Goal: Task Accomplishment & Management: Manage account settings

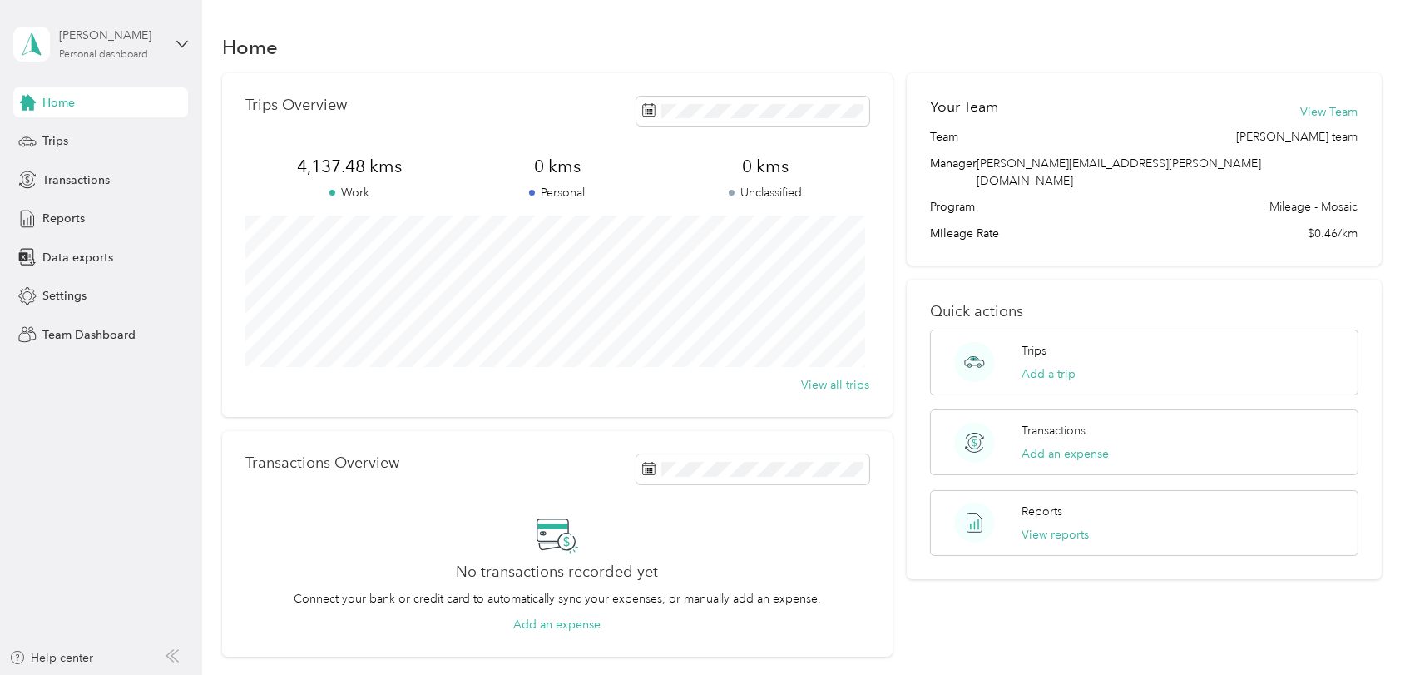
click at [133, 47] on div "[PERSON_NAME] Personal dashboard" at bounding box center [111, 43] width 104 height 33
click at [113, 134] on div "Team dashboard" at bounding box center [72, 136] width 89 height 17
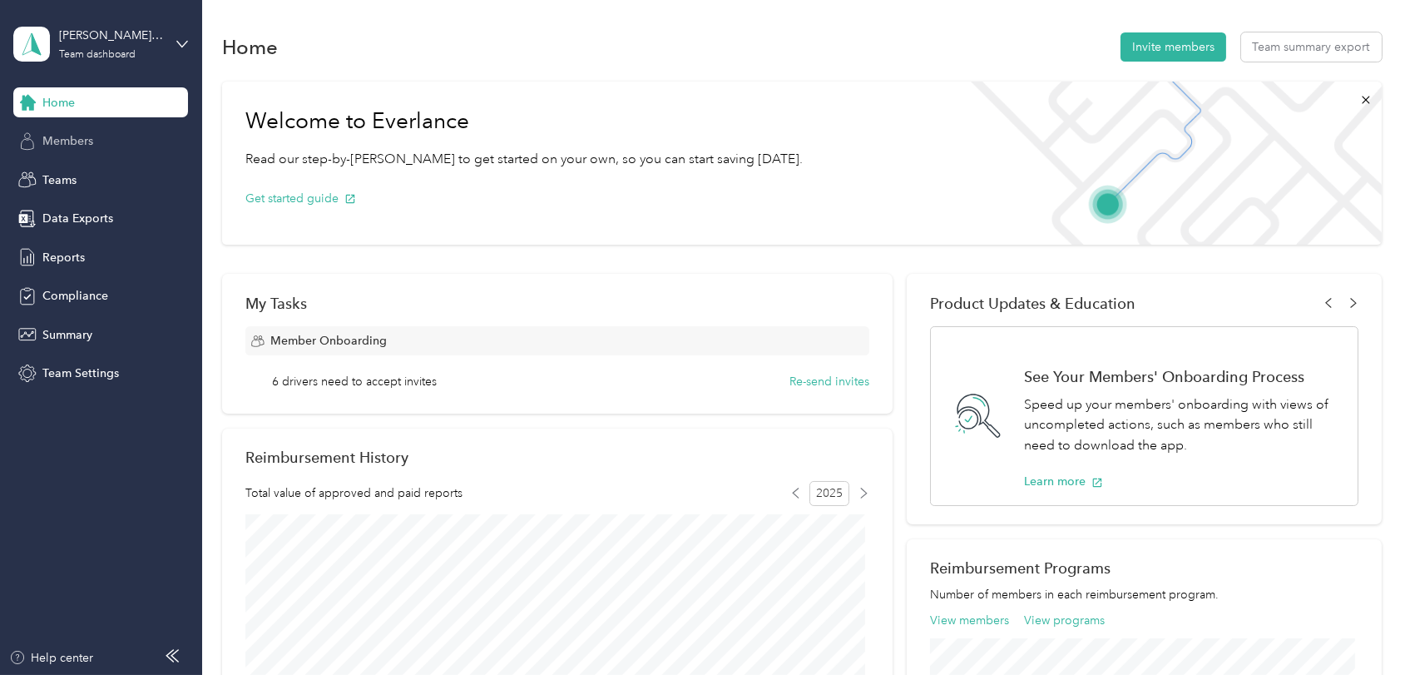
click at [98, 146] on div "Members" at bounding box center [100, 141] width 175 height 30
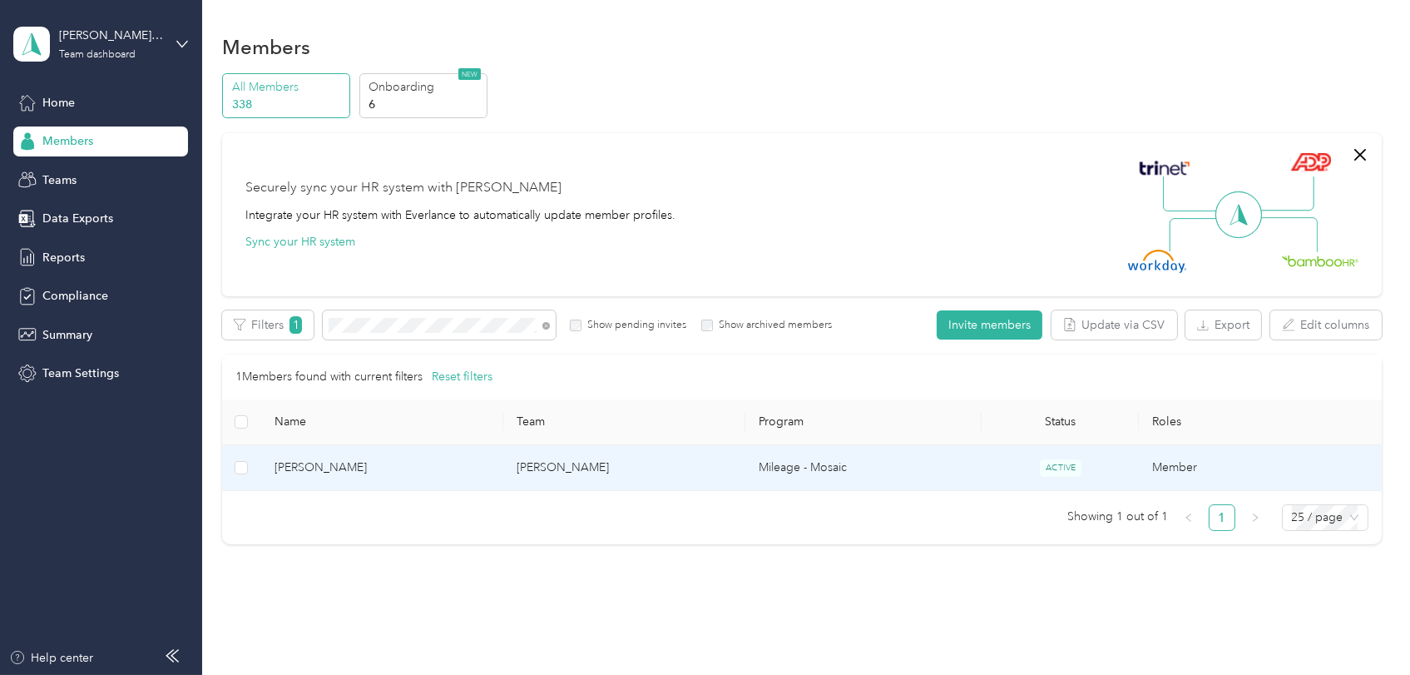
click at [333, 468] on span "[PERSON_NAME]" at bounding box center [382, 467] width 215 height 18
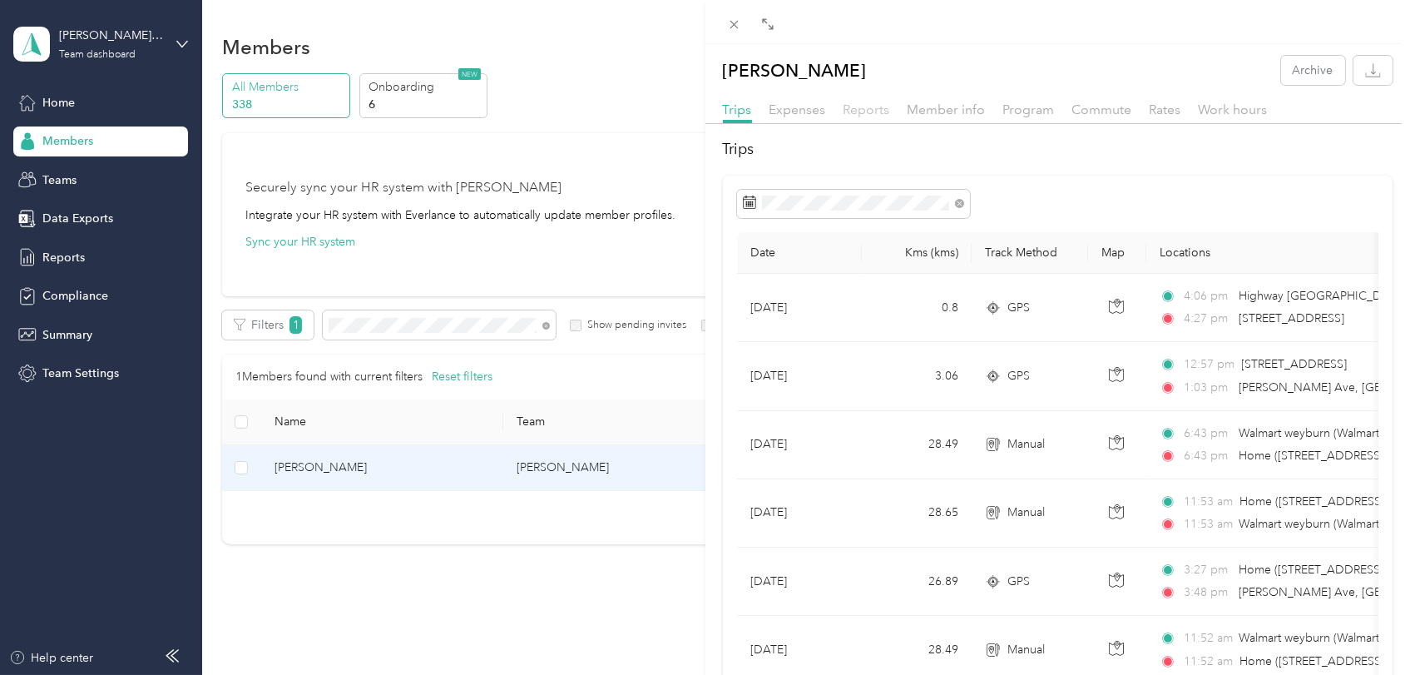
click at [863, 110] on span "Reports" at bounding box center [867, 109] width 47 height 16
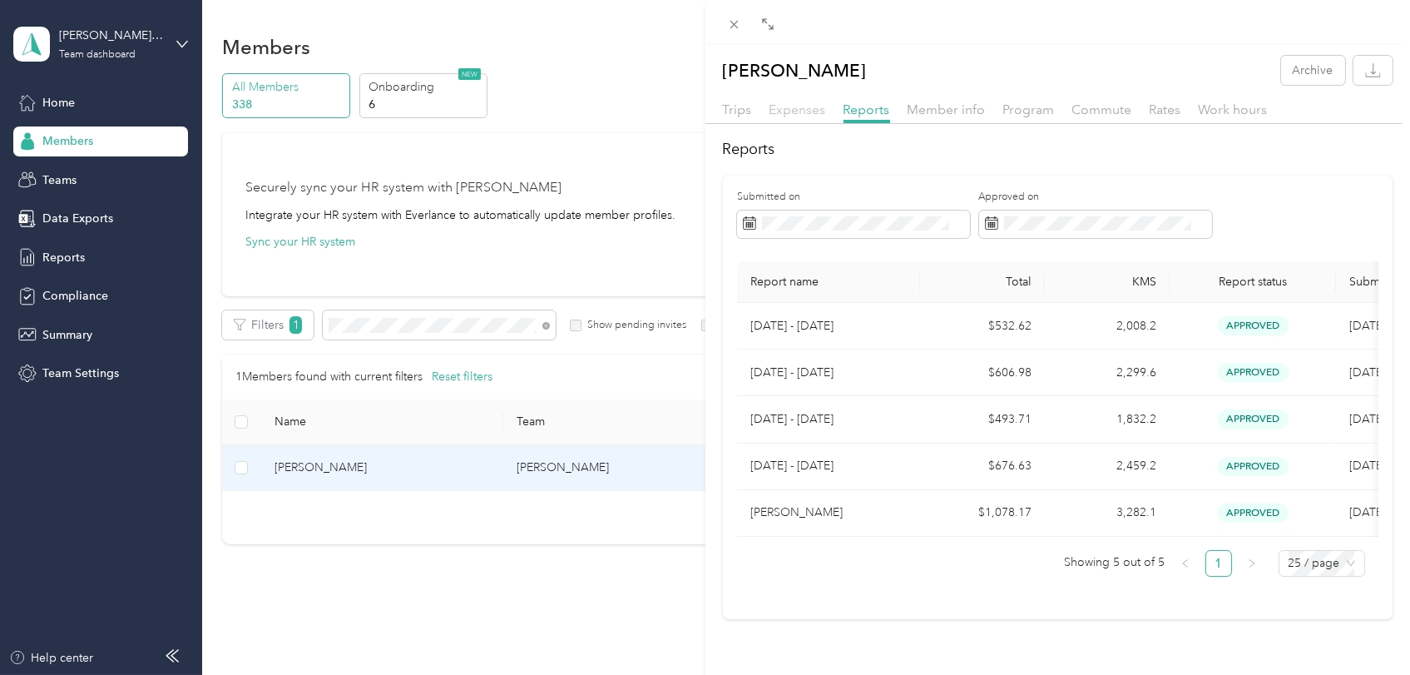
click at [801, 109] on span "Expenses" at bounding box center [798, 109] width 57 height 16
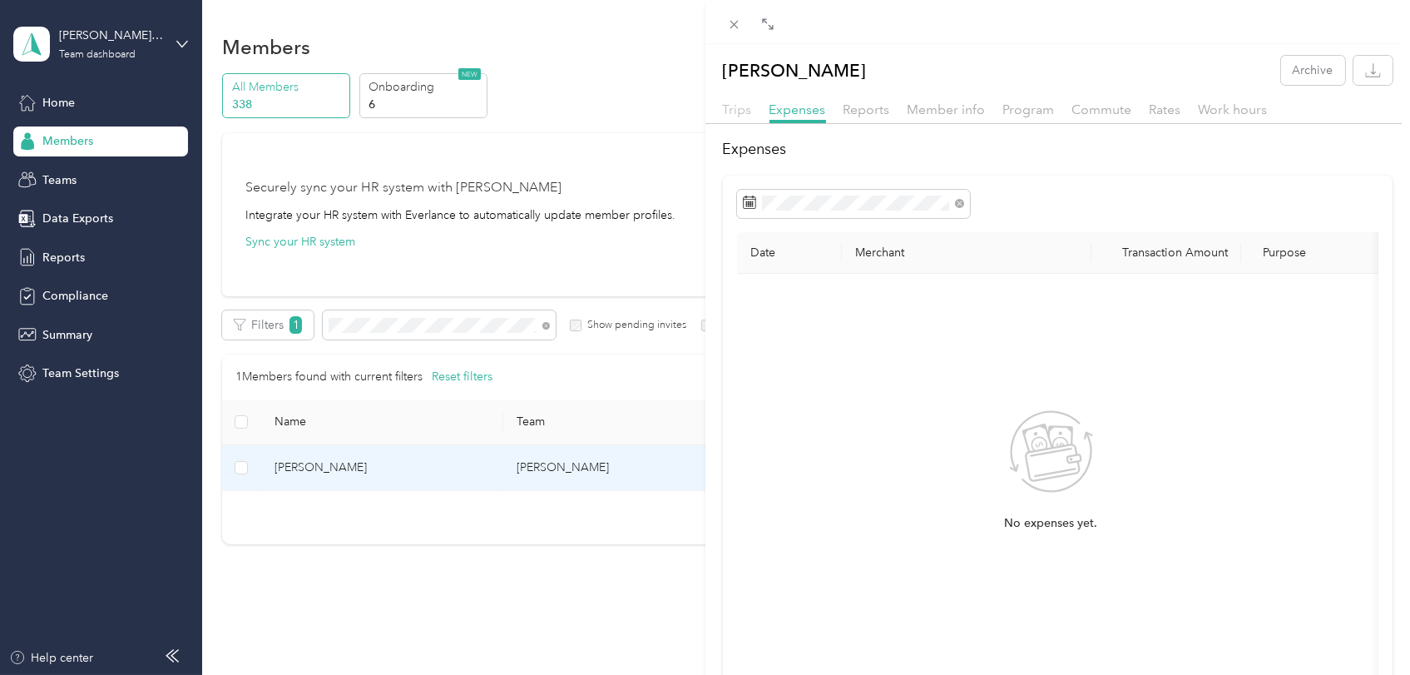
click at [740, 115] on span "Trips" at bounding box center [737, 109] width 29 height 16
